Goal: Connect with others: Connect with others

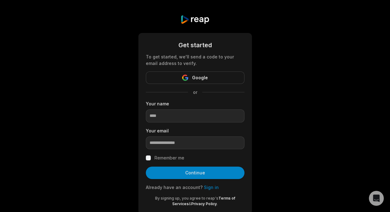
click at [215, 78] on button "Google" at bounding box center [195, 77] width 99 height 12
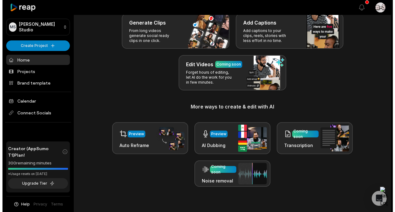
scroll to position [38, 0]
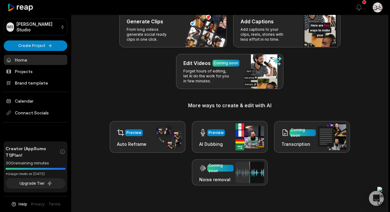
click at [43, 116] on span "Connect Socials" at bounding box center [36, 112] width 64 height 11
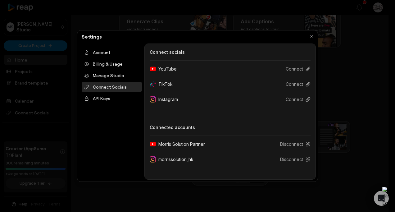
click at [174, 72] on div "YouTube" at bounding box center [166, 68] width 32 height 11
click at [292, 69] on button "Connect" at bounding box center [296, 68] width 30 height 11
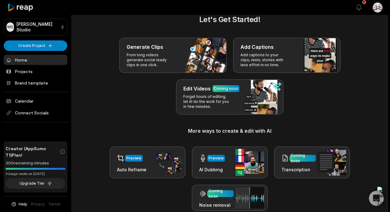
click at [375, 11] on html "MS [PERSON_NAME] Studio Create Project Home Projects Brand template Calendar Co…" at bounding box center [195, 93] width 390 height 212
